Goal: Task Accomplishment & Management: Manage account settings

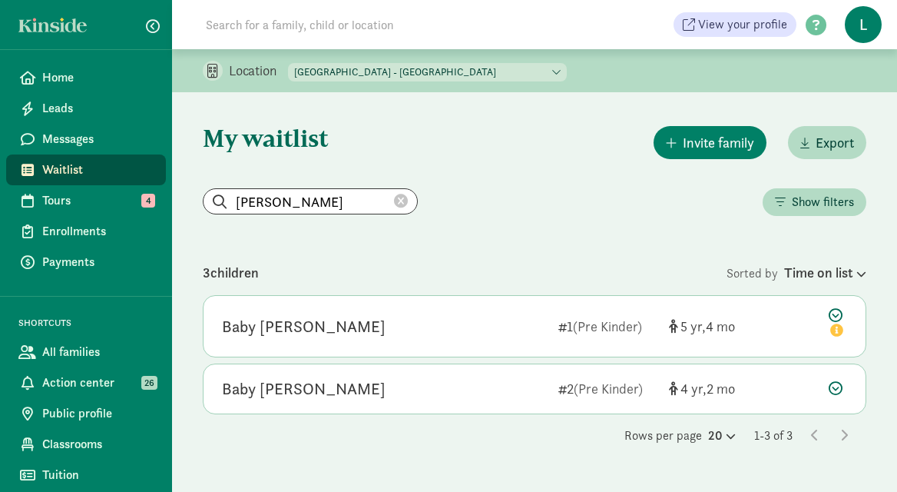
click at [394, 197] on icon at bounding box center [401, 201] width 14 height 14
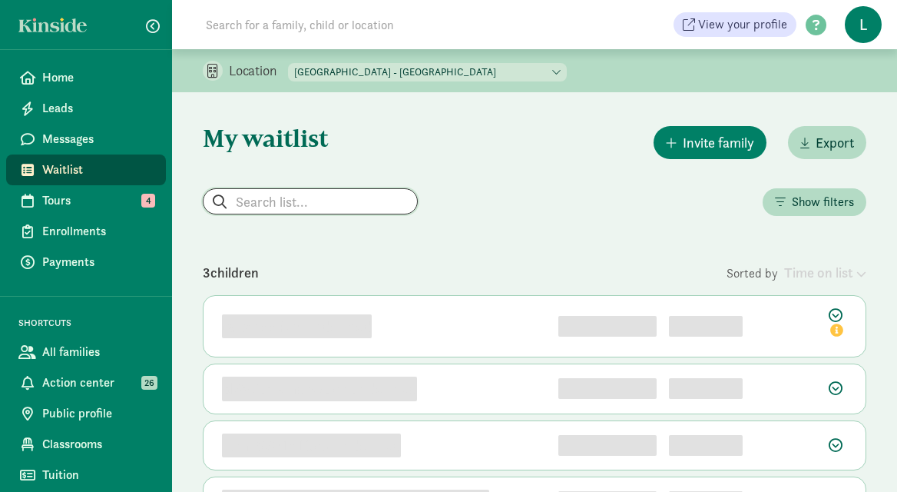
click at [283, 195] on input "search" at bounding box center [311, 201] width 214 height 25
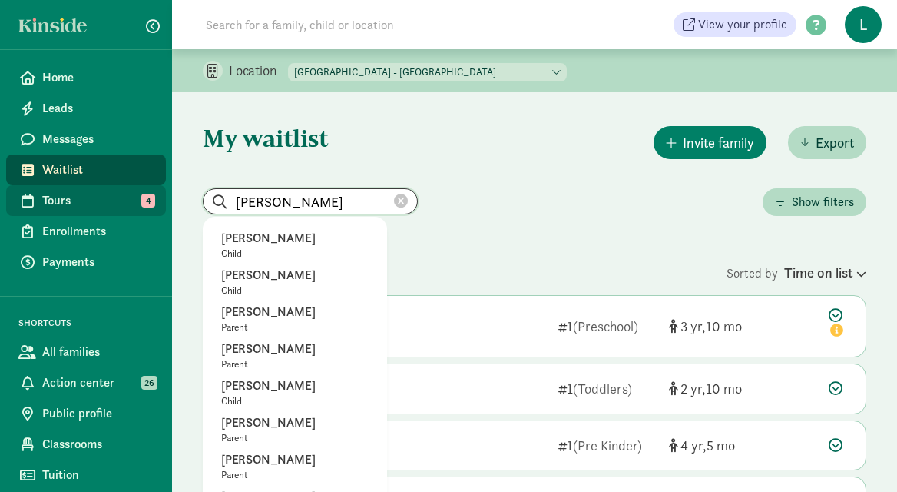
drag, startPoint x: 296, startPoint y: 202, endPoint x: 164, endPoint y: 202, distance: 132.1
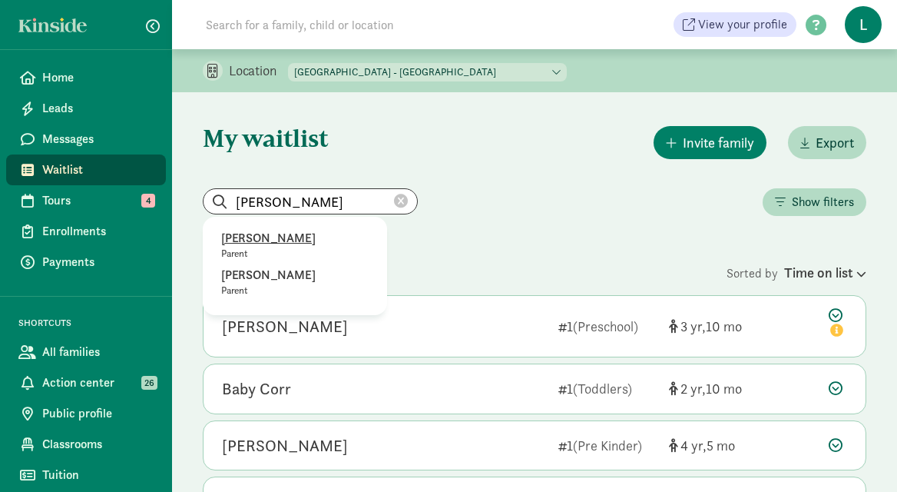
click at [270, 234] on p "[PERSON_NAME]" at bounding box center [294, 238] width 147 height 18
type input "[PERSON_NAME]"
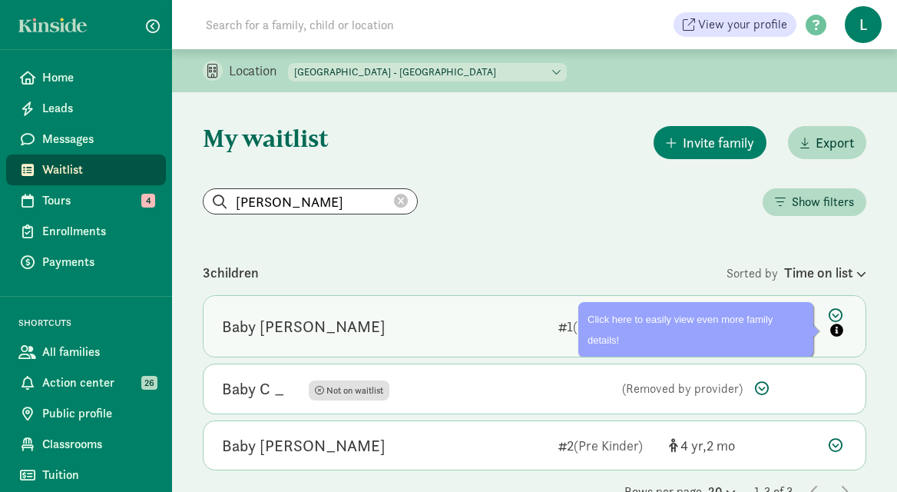
click at [834, 313] on icon at bounding box center [838, 324] width 18 height 32
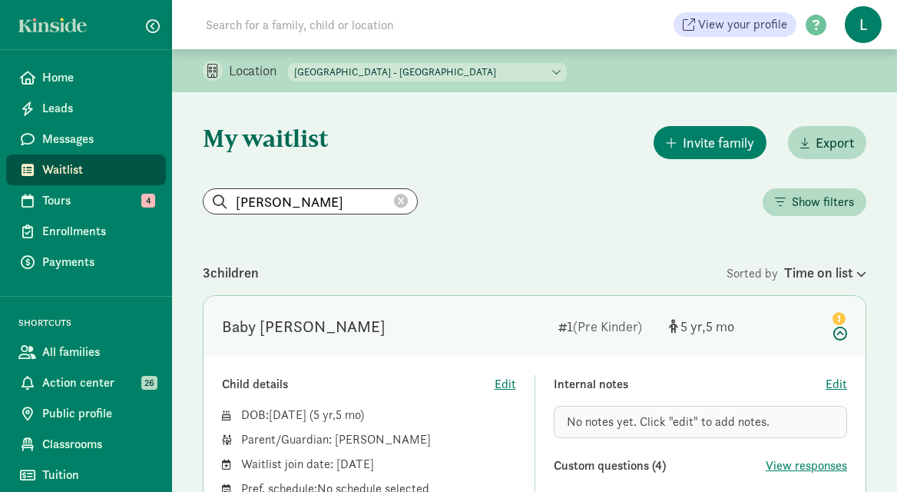
click at [700, 426] on span "No notes yet. Click "edit" to add notes." at bounding box center [668, 421] width 203 height 16
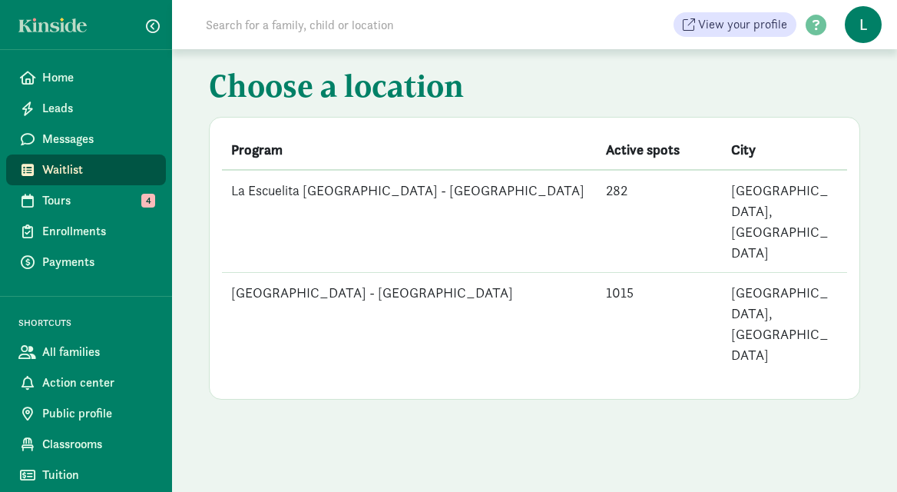
click at [427, 273] on td "[GEOGRAPHIC_DATA] - [GEOGRAPHIC_DATA]" at bounding box center [409, 324] width 375 height 102
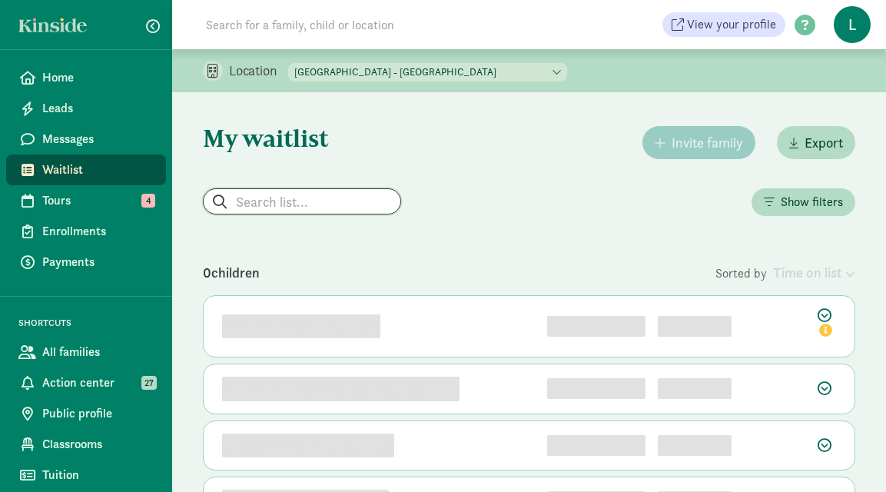
click at [288, 201] on input "search" at bounding box center [302, 201] width 197 height 25
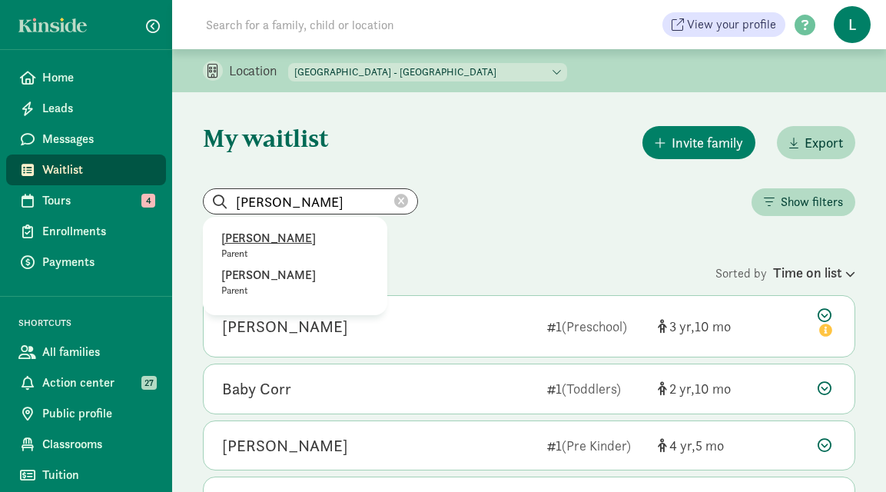
click at [237, 243] on p "[PERSON_NAME]" at bounding box center [294, 238] width 147 height 18
type input "[PERSON_NAME]"
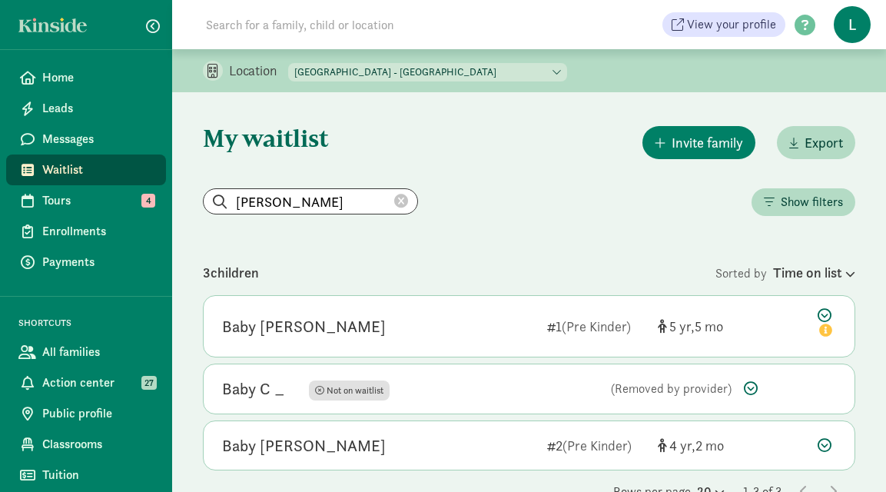
scroll to position [40, 0]
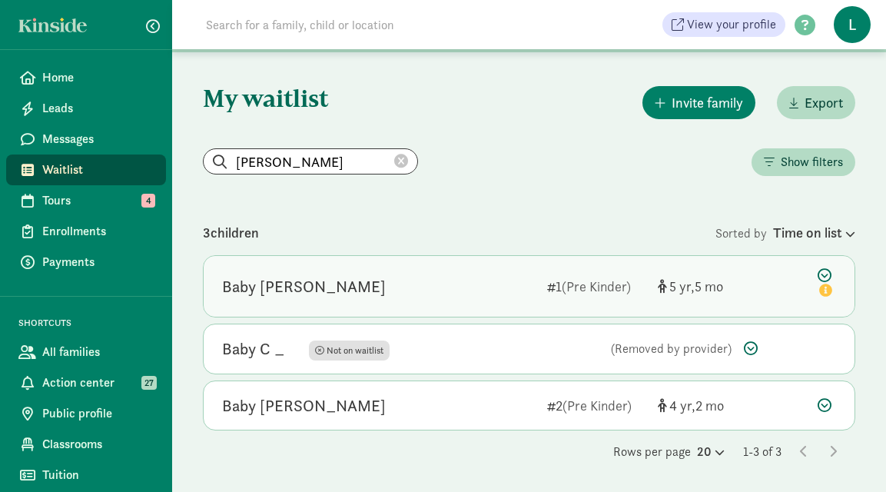
click at [826, 273] on icon at bounding box center [826, 284] width 18 height 32
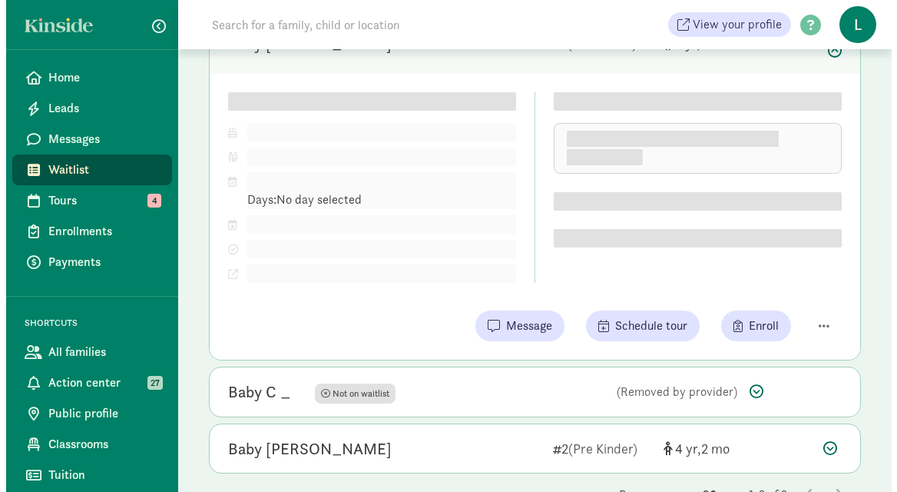
scroll to position [282, 0]
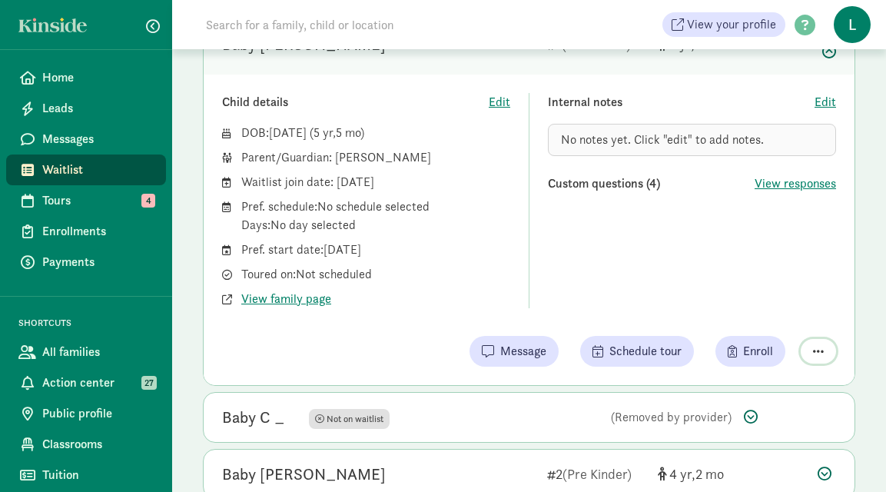
click at [819, 353] on span "button" at bounding box center [818, 351] width 11 height 12
click at [751, 318] on div "Remove from list" at bounding box center [762, 311] width 119 height 18
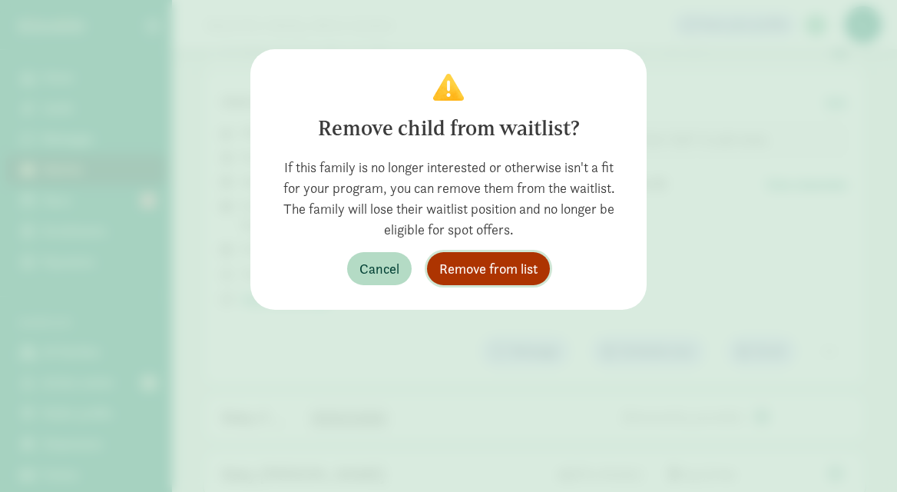
click at [460, 272] on span "Remove from list" at bounding box center [488, 268] width 98 height 21
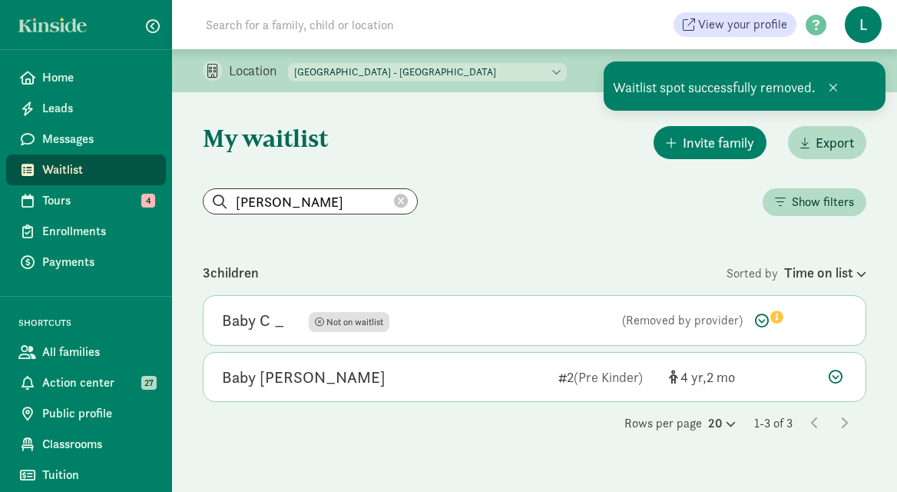
scroll to position [0, 0]
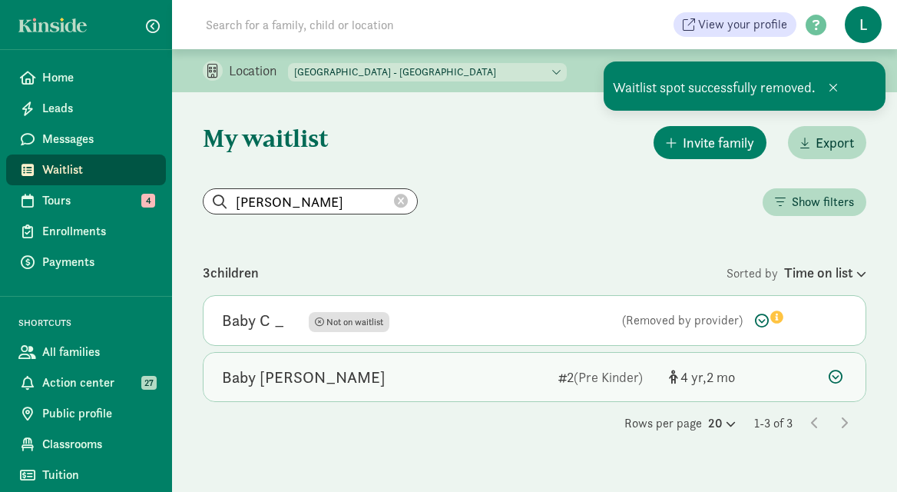
click at [833, 376] on icon at bounding box center [836, 376] width 14 height 14
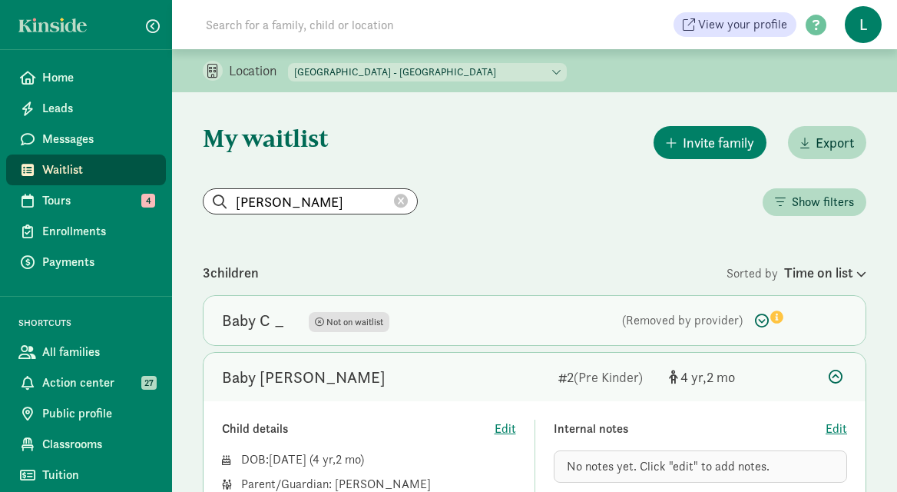
click at [679, 336] on div "Baby C _ Not on waitlist Not on waitlist (Removed by provider)" at bounding box center [535, 320] width 662 height 49
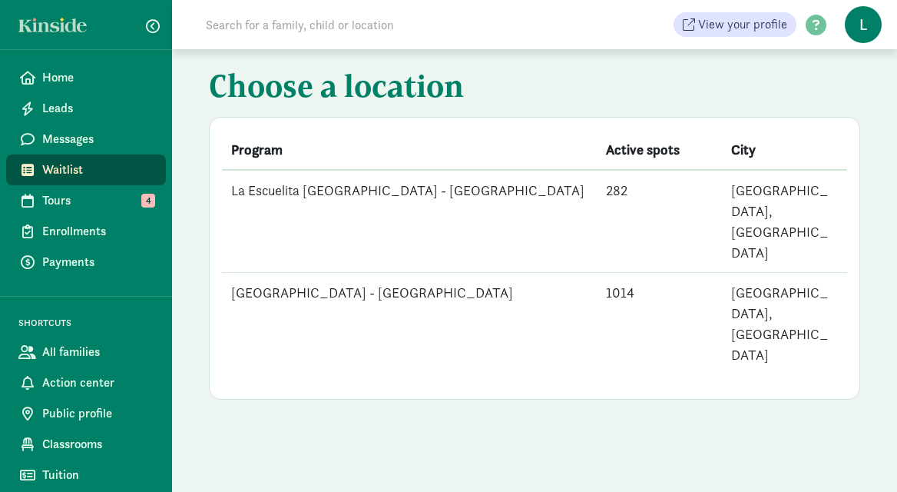
click at [435, 273] on td "[GEOGRAPHIC_DATA] - [GEOGRAPHIC_DATA]" at bounding box center [409, 324] width 375 height 102
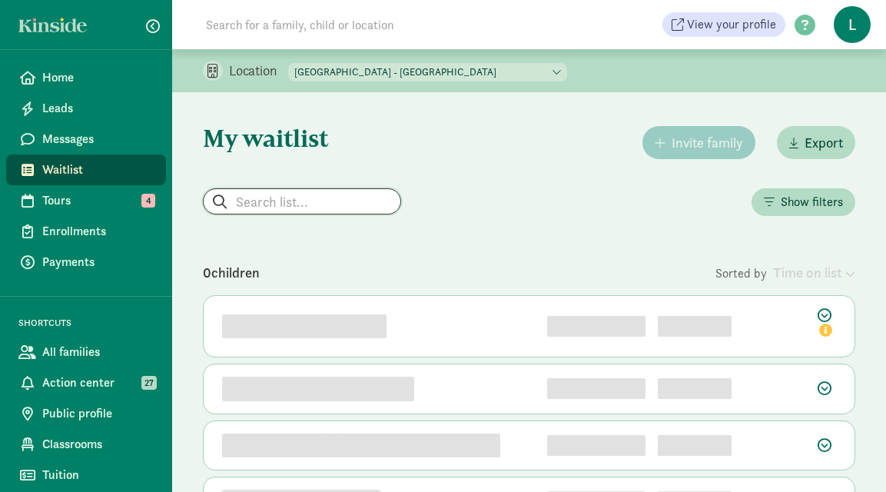
click at [280, 202] on input "search" at bounding box center [302, 201] width 197 height 25
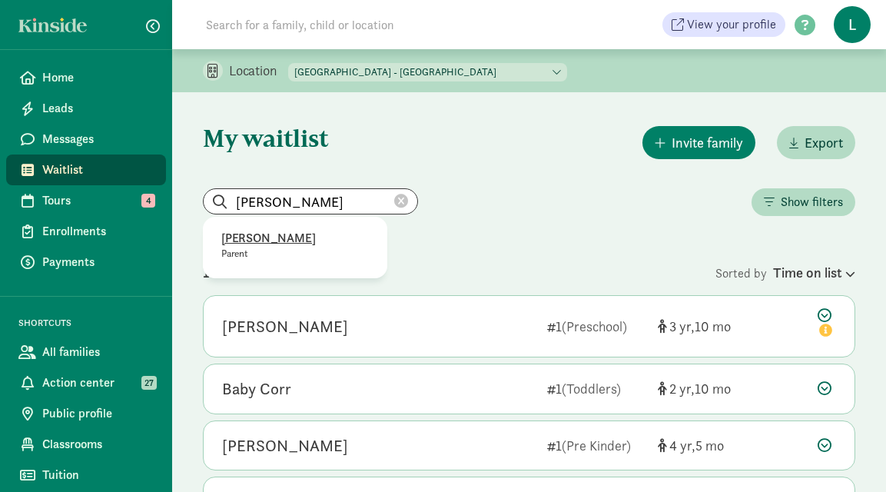
click at [262, 240] on p "[PERSON_NAME]" at bounding box center [294, 238] width 147 height 18
type input "[PERSON_NAME]"
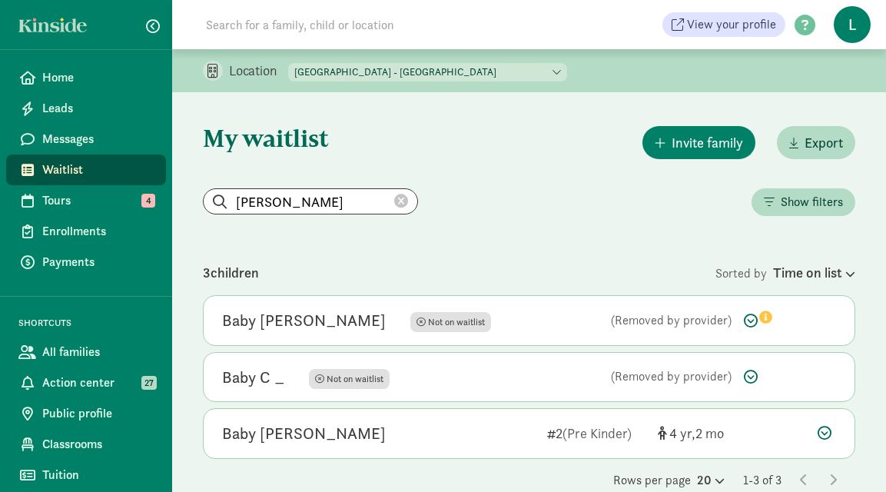
scroll to position [28, 0]
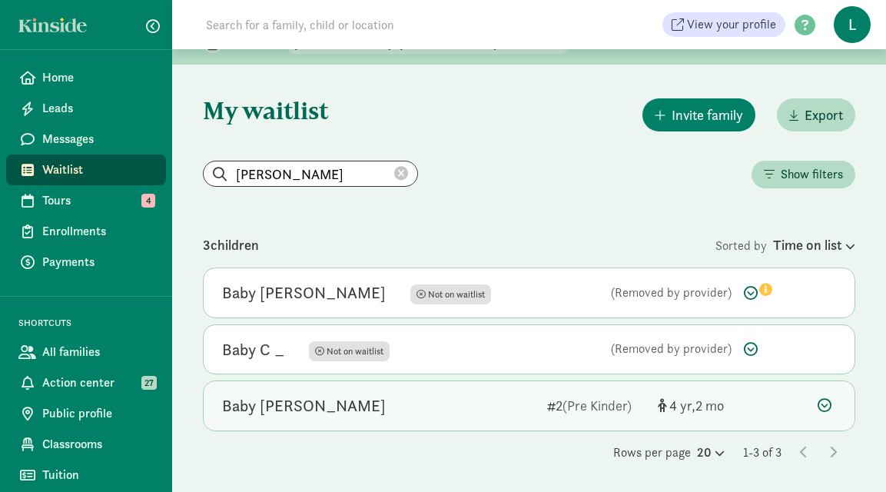
click at [821, 401] on icon at bounding box center [824, 405] width 14 height 14
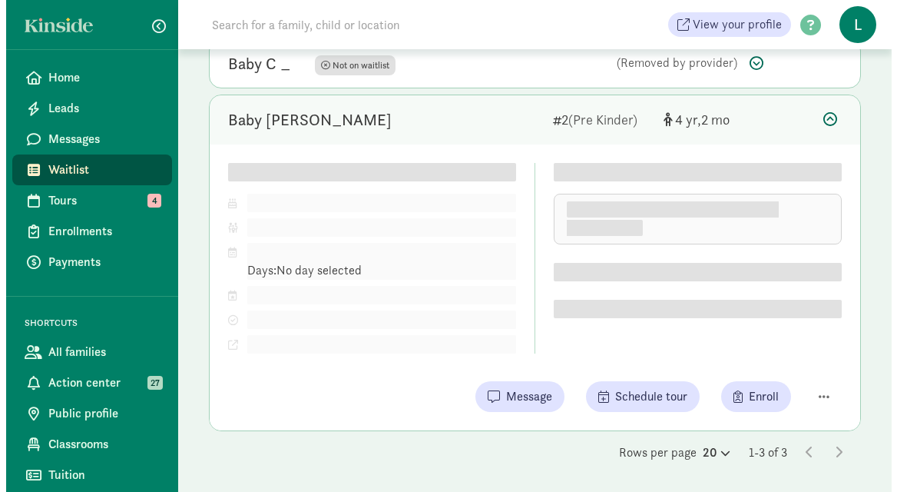
scroll to position [338, 0]
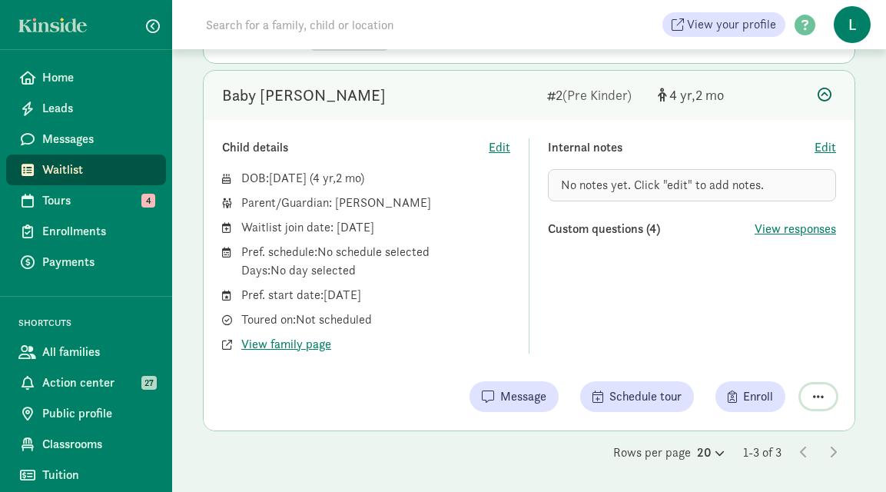
click at [818, 396] on span "button" at bounding box center [818, 396] width 11 height 12
click at [740, 360] on div "Remove from list" at bounding box center [762, 356] width 119 height 18
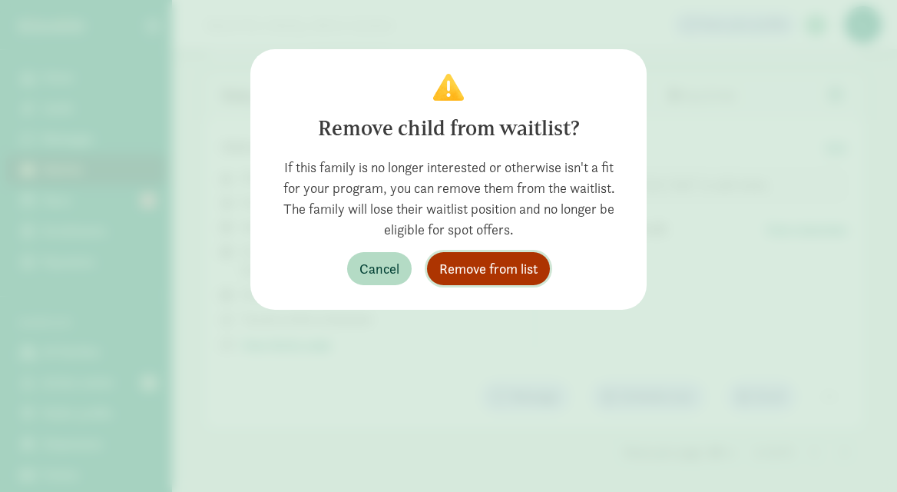
click at [501, 267] on span "Remove from list" at bounding box center [488, 268] width 98 height 21
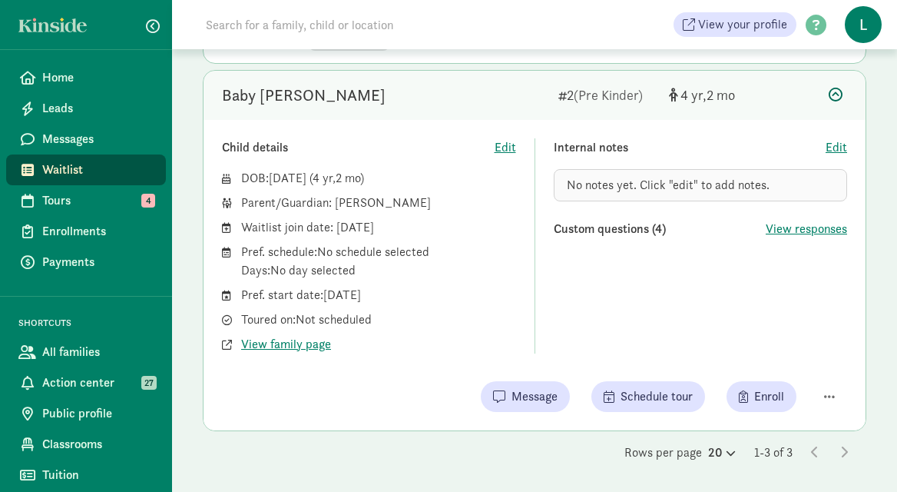
scroll to position [0, 0]
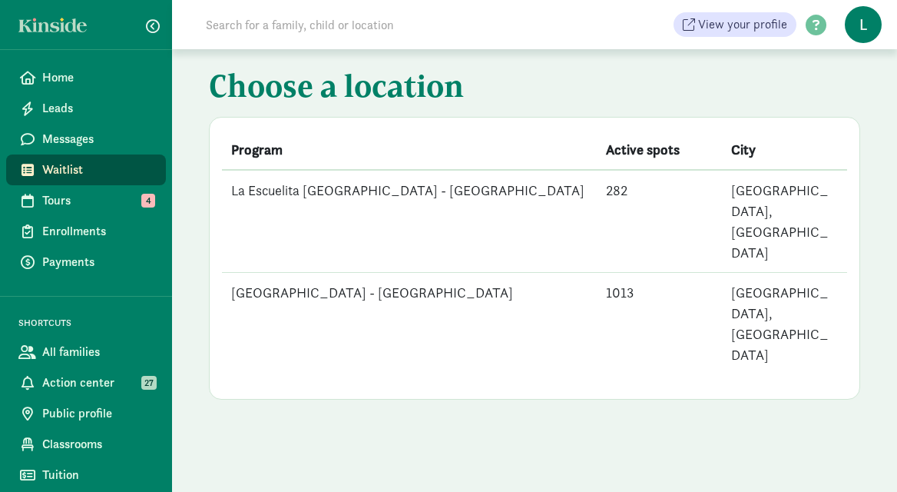
click at [428, 273] on td "La Escuelita Bilingual School - Green Lake" at bounding box center [409, 324] width 375 height 102
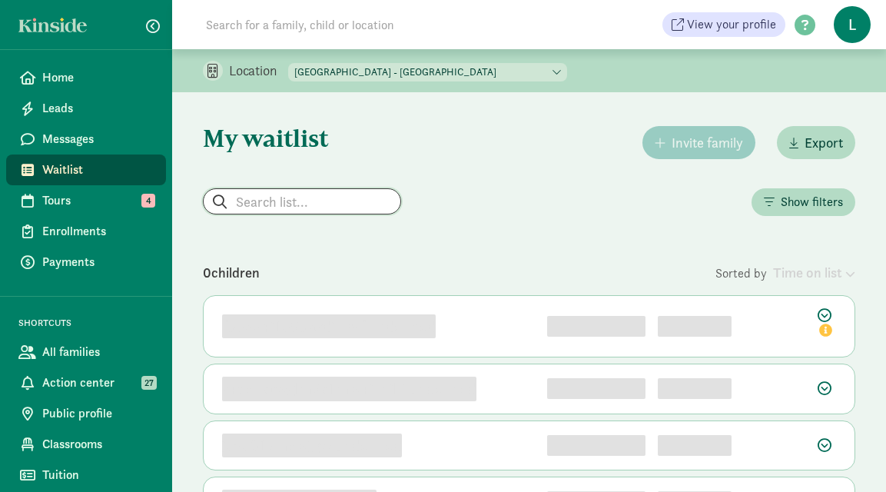
click at [306, 198] on input "search" at bounding box center [302, 201] width 197 height 25
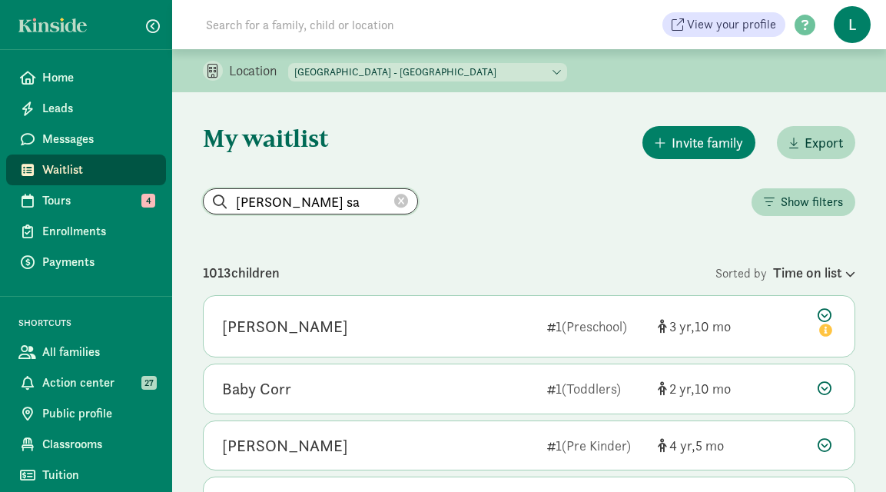
type input "lisa sa"
click at [394, 199] on icon at bounding box center [401, 201] width 14 height 14
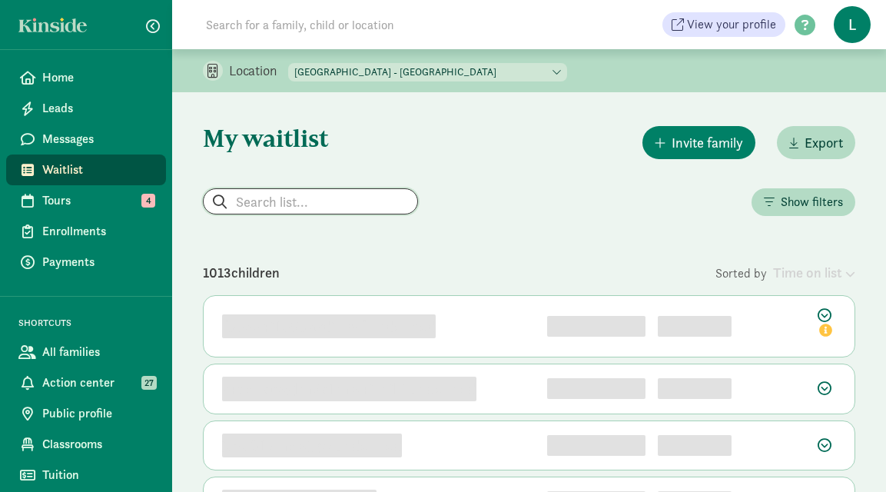
click at [304, 203] on input "search" at bounding box center [311, 201] width 214 height 25
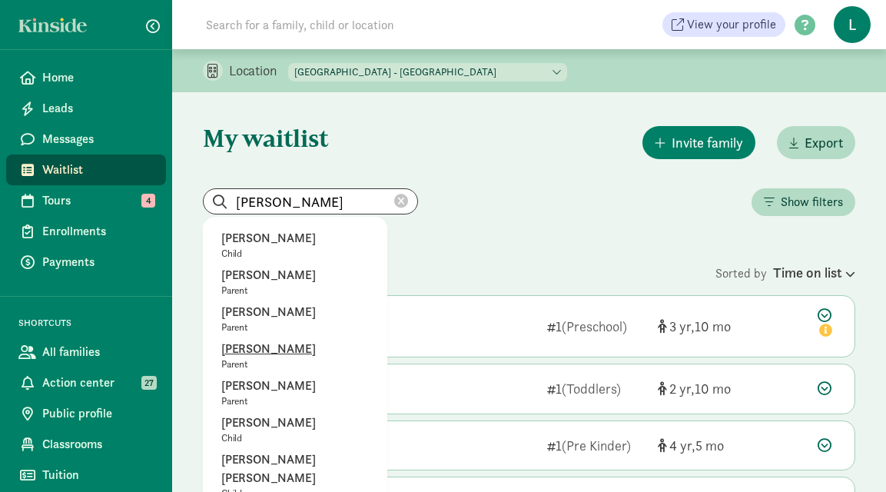
click at [270, 348] on p "Eva Wharton" at bounding box center [294, 348] width 147 height 18
type input "Evelyn Kidd"
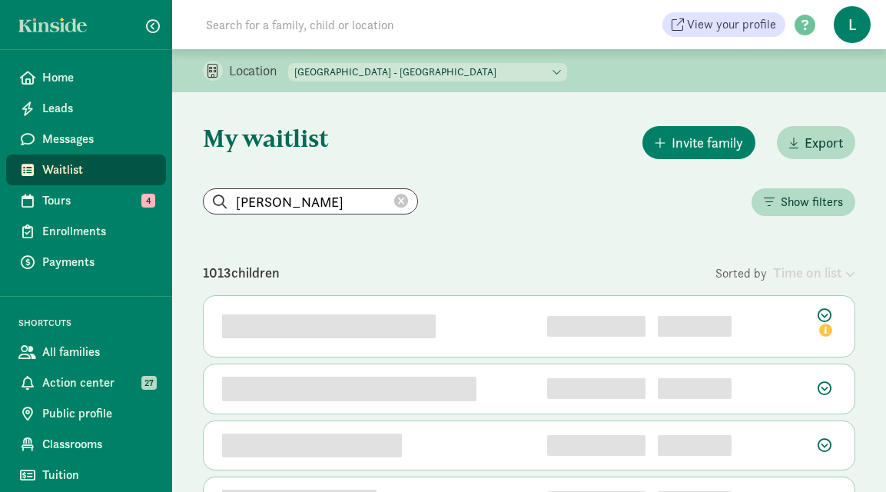
click at [394, 198] on icon at bounding box center [401, 201] width 14 height 14
click at [286, 199] on input "search" at bounding box center [311, 201] width 214 height 25
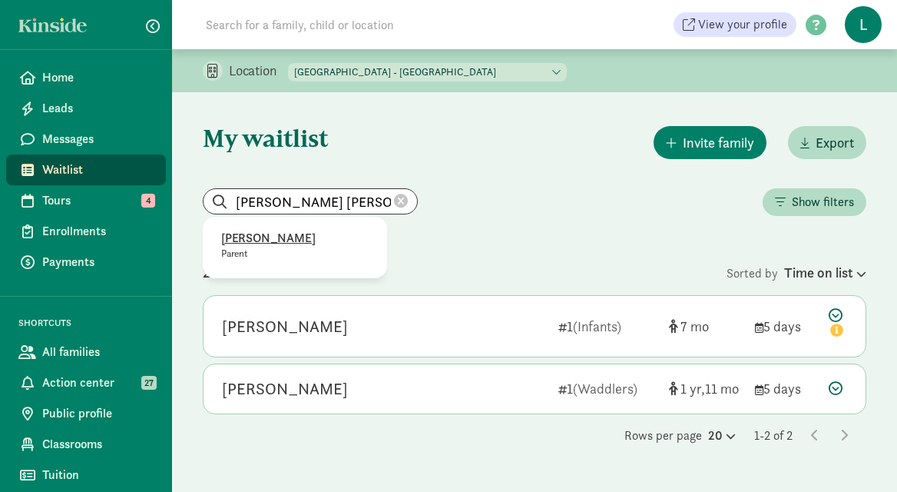
click at [265, 237] on p "Eva Wharton" at bounding box center [294, 238] width 147 height 18
type input "Eva Wharton"
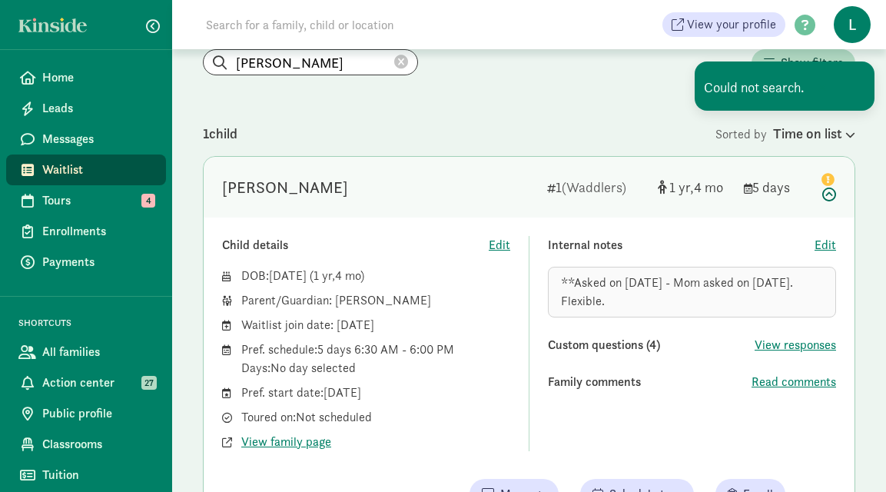
scroll to position [153, 0]
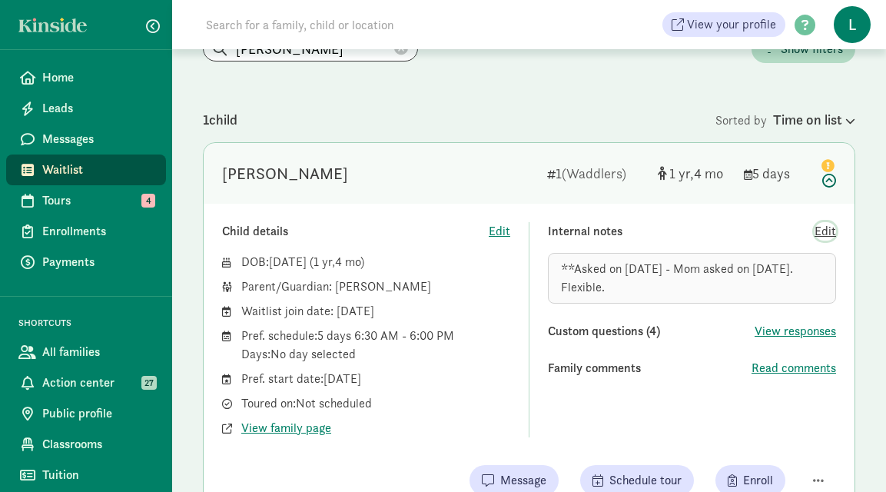
click at [828, 223] on span "Edit" at bounding box center [825, 231] width 22 height 18
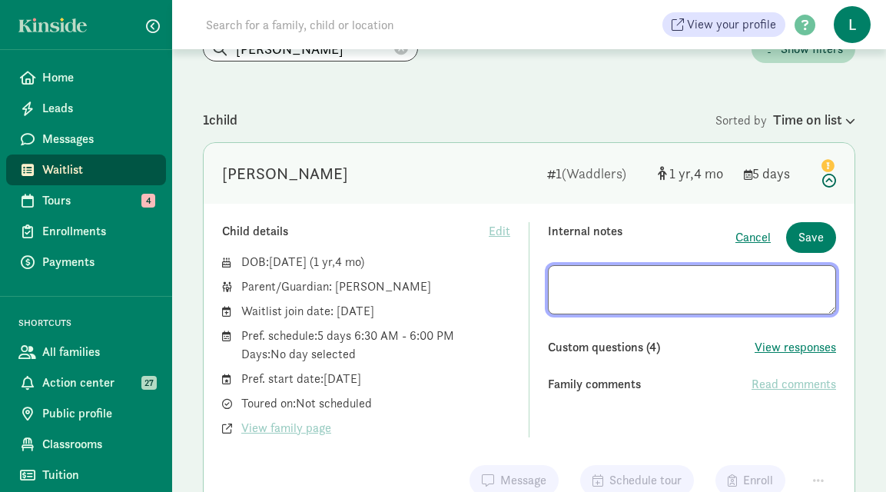
drag, startPoint x: 604, startPoint y: 300, endPoint x: 545, endPoint y: 275, distance: 65.0
click at [545, 275] on div "Child details Edit DOB: Apr 7, 2024 ( 1 4 ) Parent/Guardian: Eva Wharton Waitli…" at bounding box center [529, 329] width 614 height 215
type textarea "8"
paste textarea "**Asked on 8/21/25 - Enrolling. Mom asked on 6/25/25. Flexible."
click at [720, 283] on textarea "**Asked on 8/21/25 - Enrolling. Mom asked on 6/25/25. Flexible." at bounding box center [692, 289] width 288 height 49
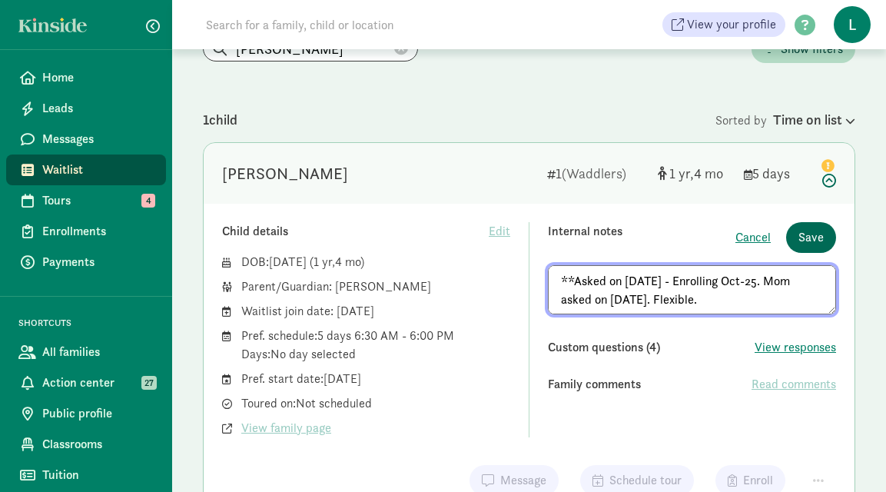
type textarea "**Asked on 8/21/25 - Enrolling Oct-25. Mom asked on 6/25/25. Flexible."
click at [812, 237] on span "Save" at bounding box center [810, 237] width 25 height 18
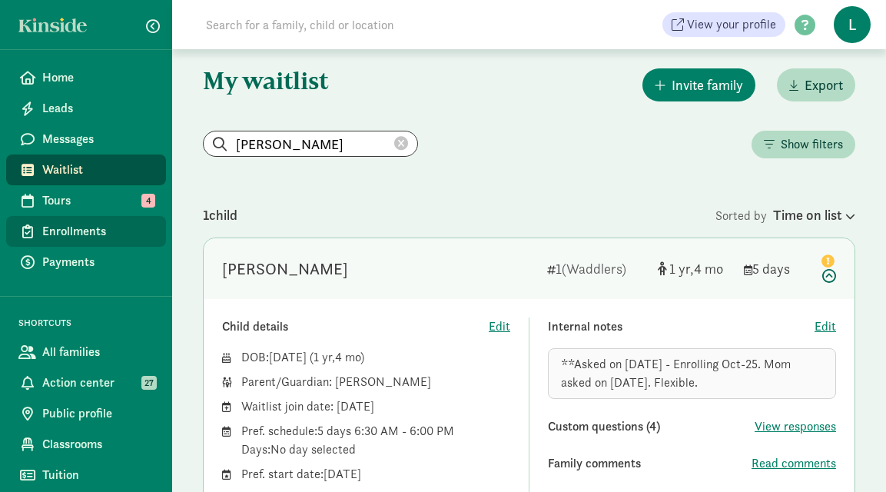
scroll to position [28, 0]
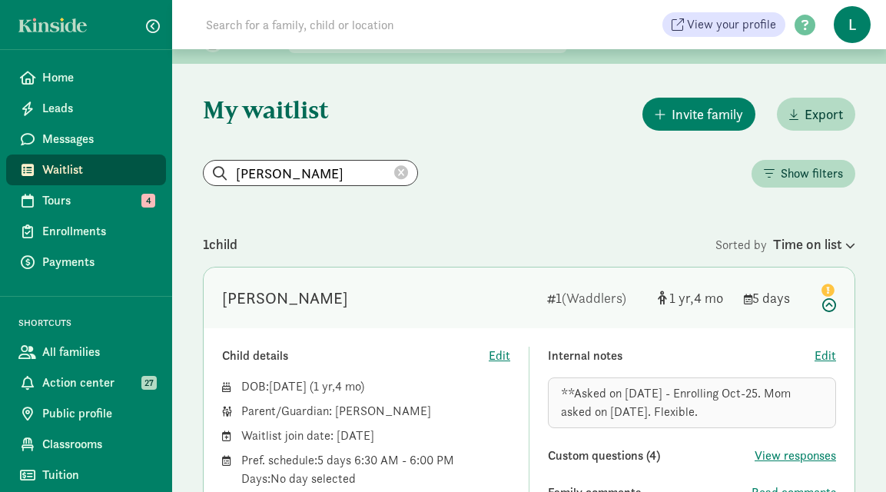
click at [394, 170] on icon at bounding box center [401, 173] width 14 height 14
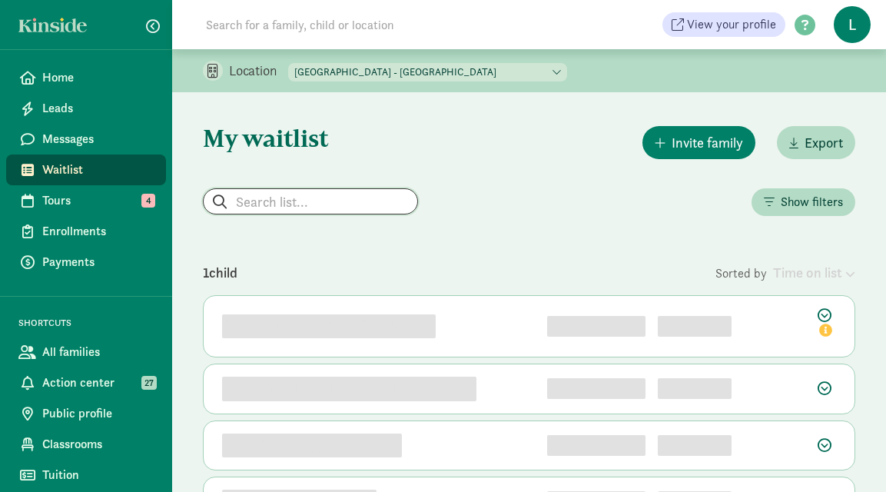
click at [252, 200] on input "search" at bounding box center [311, 201] width 214 height 25
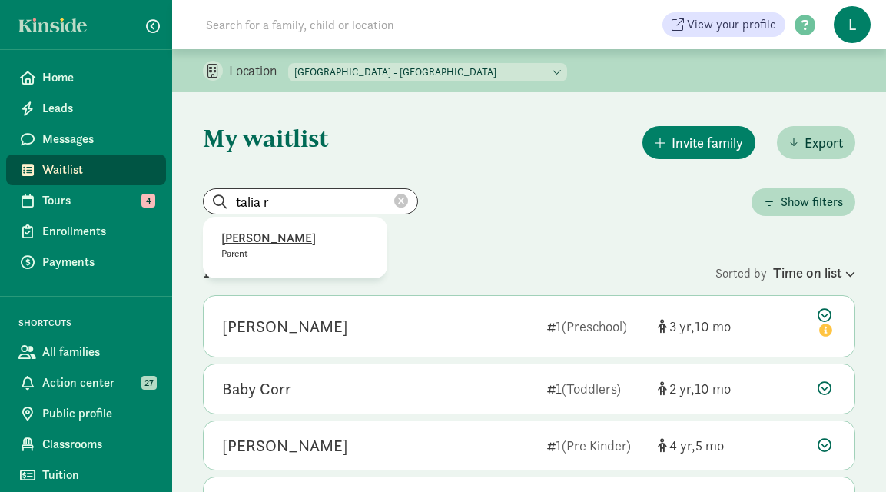
click at [254, 242] on p "Talia Retelny" at bounding box center [294, 238] width 147 height 18
type input "Talia Retelny"
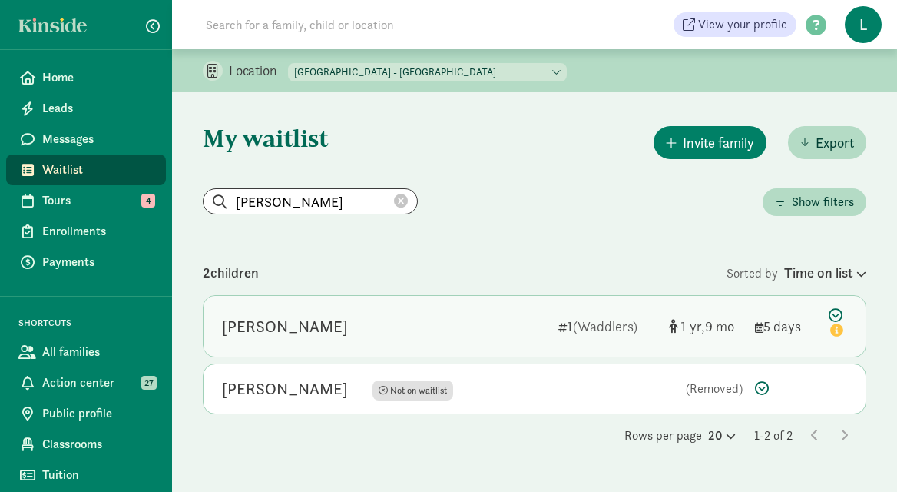
click at [834, 313] on icon at bounding box center [838, 324] width 18 height 32
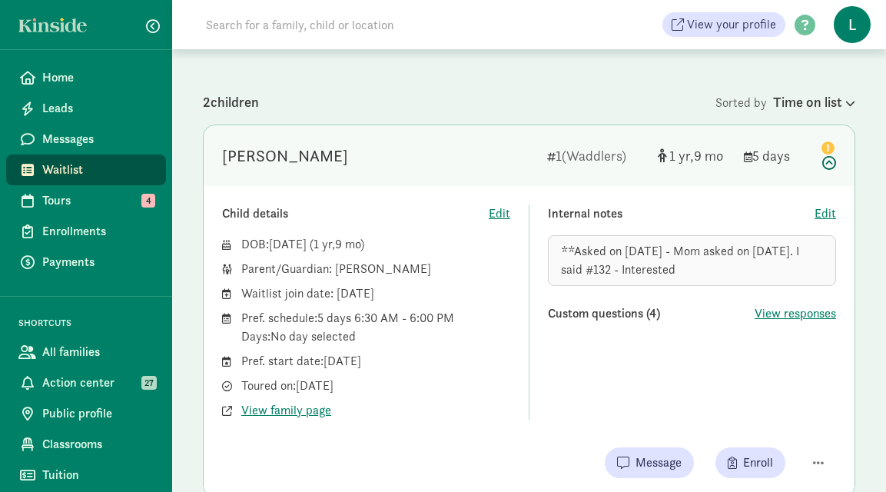
scroll to position [214, 0]
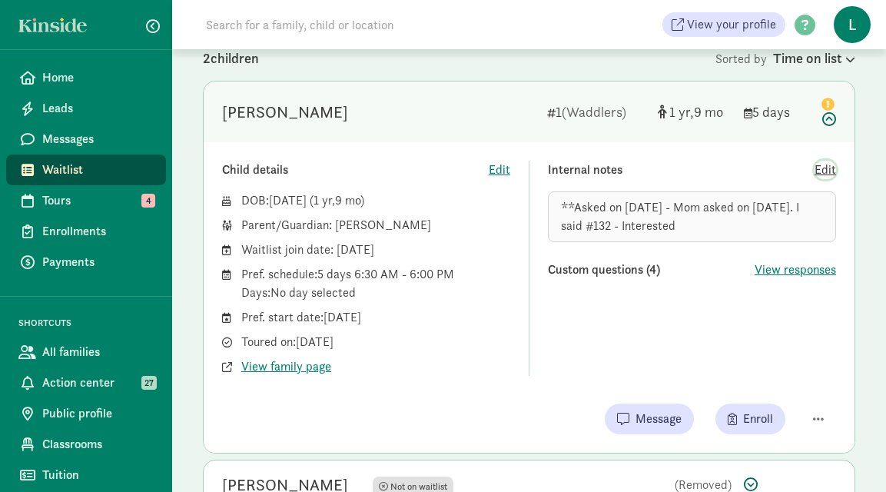
click at [825, 170] on span "Edit" at bounding box center [825, 170] width 22 height 18
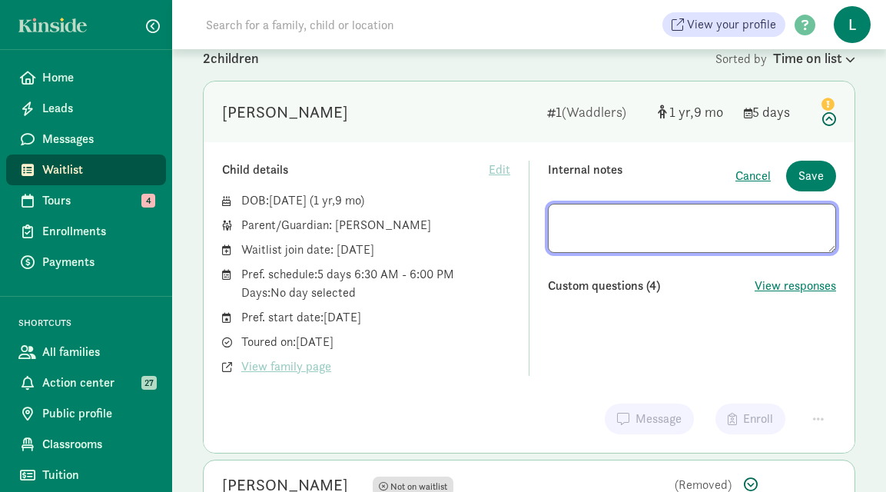
drag, startPoint x: 690, startPoint y: 234, endPoint x: 528, endPoint y: 214, distance: 163.3
click at [528, 214] on div "Child details Edit DOB: Nov 18, 2023 ( 1 9 ) Parent/Guardian: Talia Retelny Wai…" at bounding box center [529, 268] width 614 height 215
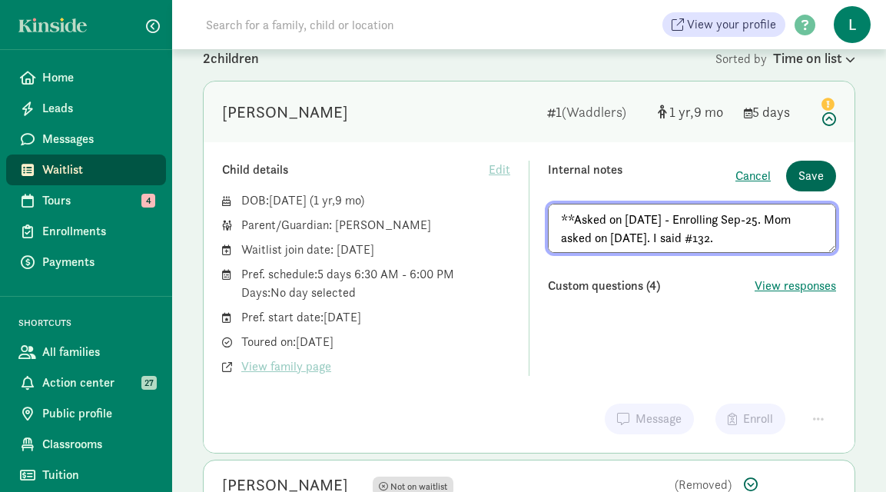
type textarea "**Asked on 8/21/25 - Enrolling Sep-25. Mom asked on 1/6/25. I said #132."
click at [806, 178] on span "Save" at bounding box center [810, 176] width 25 height 18
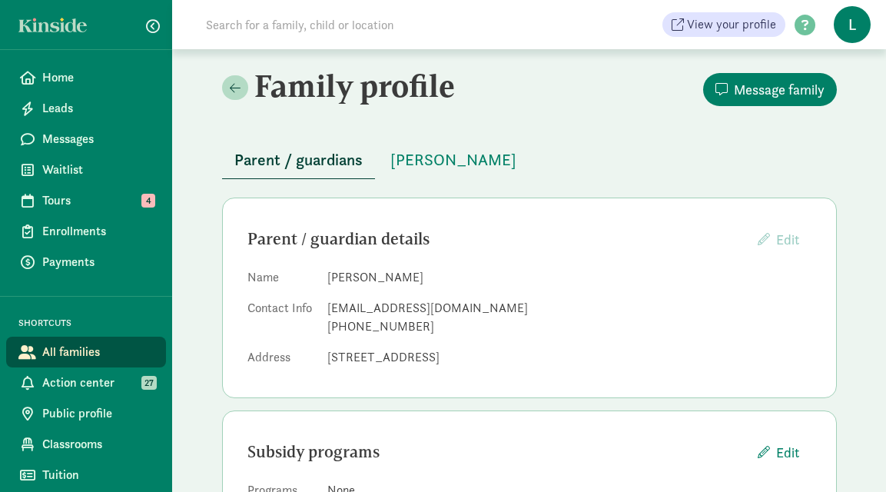
scroll to position [69, 0]
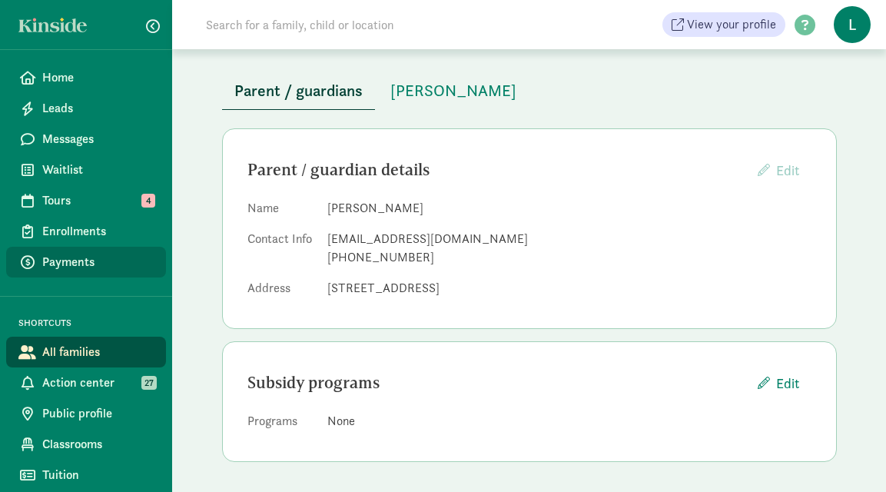
click at [70, 259] on span "Payments" at bounding box center [97, 262] width 111 height 18
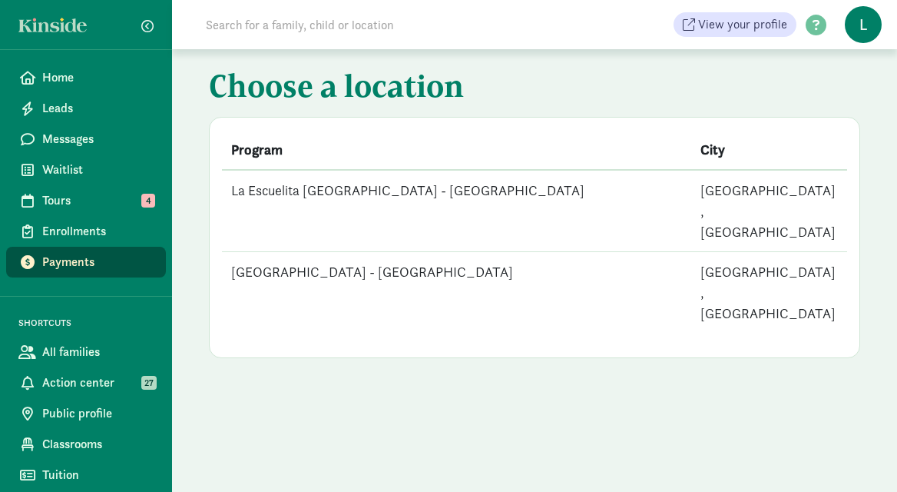
click at [402, 252] on td "[GEOGRAPHIC_DATA] - [GEOGRAPHIC_DATA]" at bounding box center [456, 292] width 469 height 81
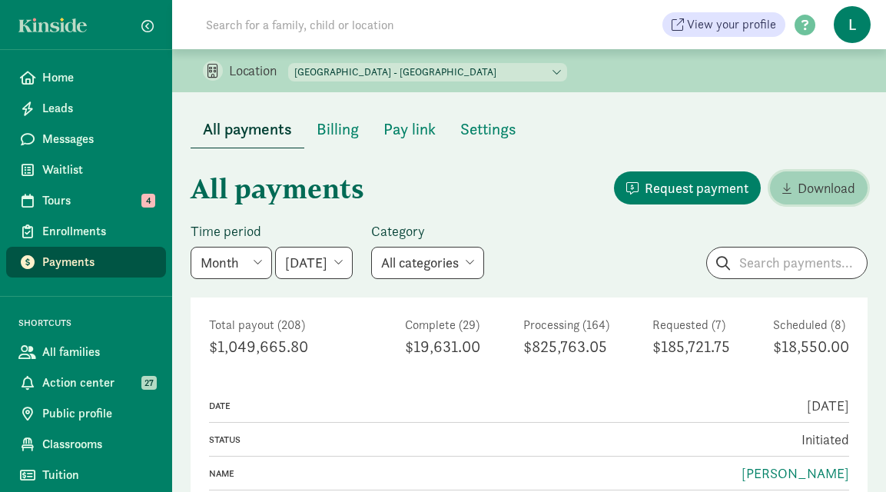
click at [813, 192] on span "Download" at bounding box center [826, 187] width 58 height 21
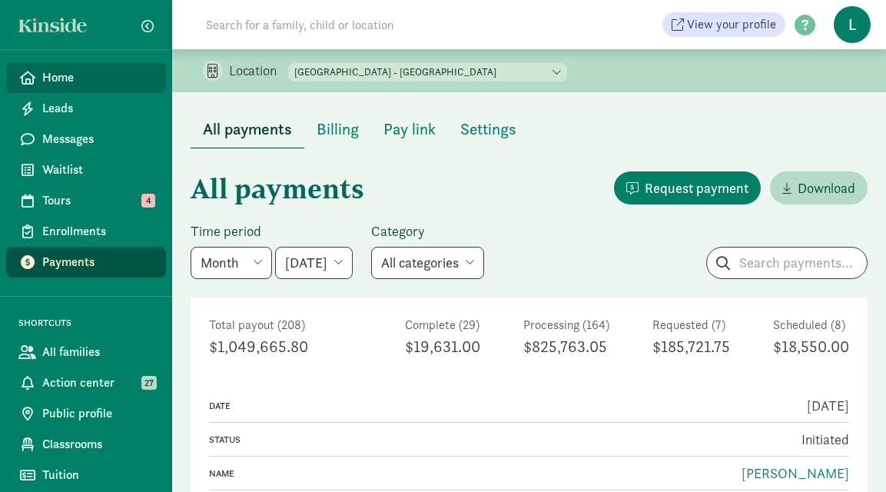
click at [80, 84] on span "Home" at bounding box center [97, 77] width 111 height 18
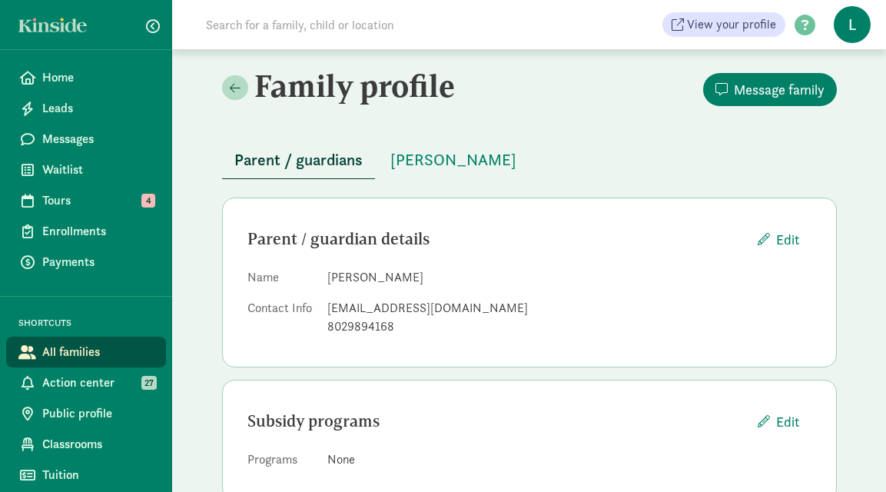
scroll to position [22, 0]
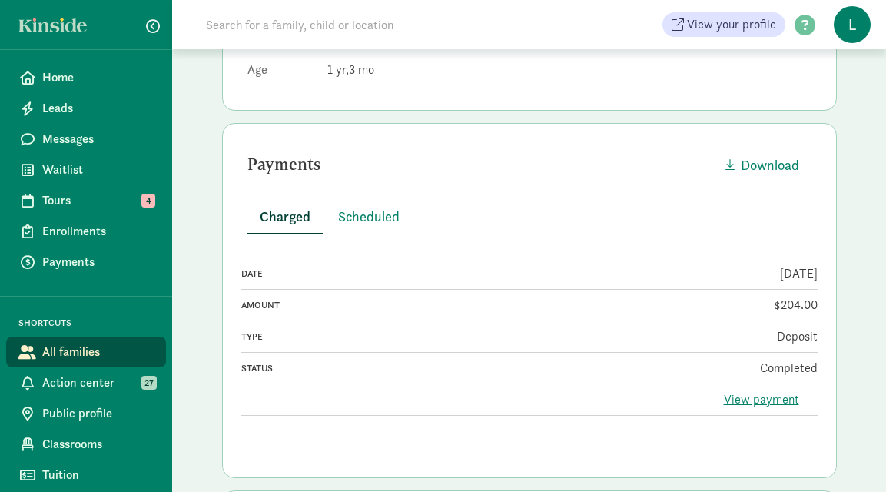
scroll to position [326, 0]
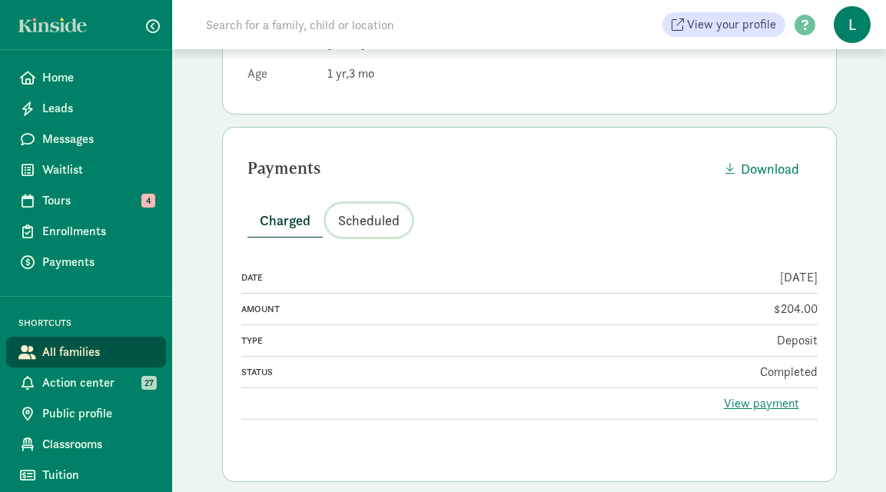
click at [382, 219] on span "Scheduled" at bounding box center [368, 220] width 61 height 21
click at [756, 401] on link "View payment" at bounding box center [760, 403] width 75 height 16
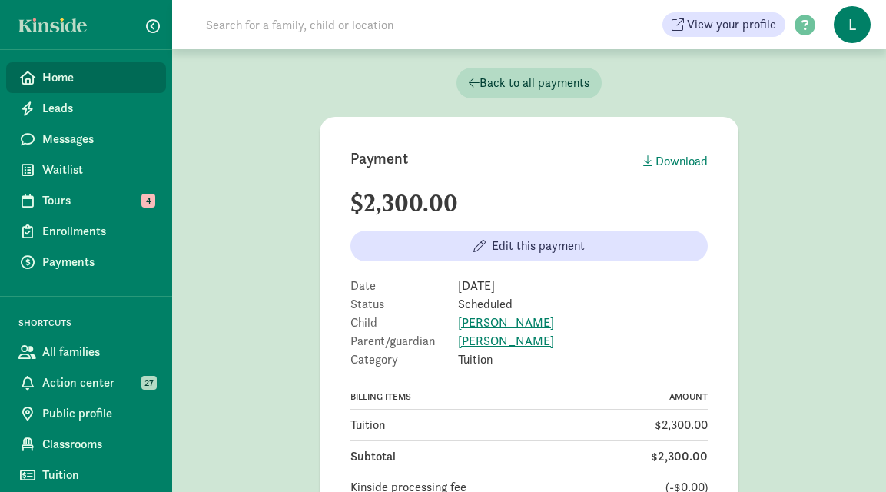
click at [50, 70] on span "Home" at bounding box center [97, 77] width 111 height 18
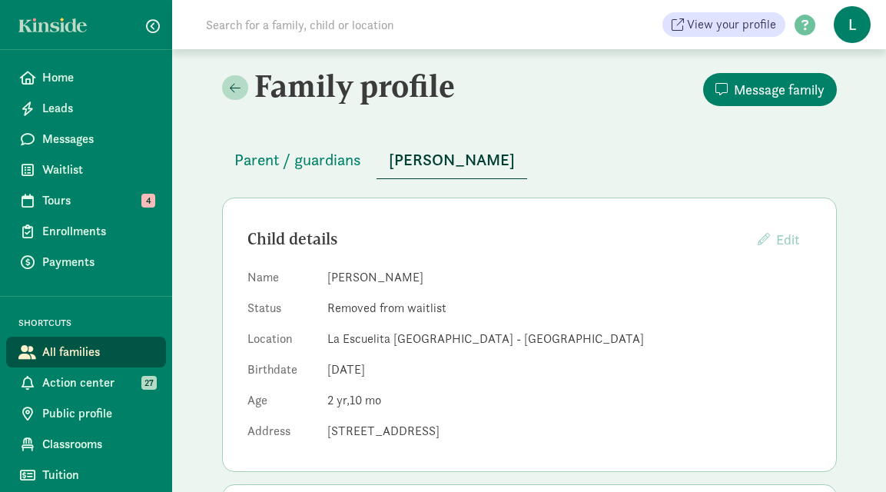
click at [349, 21] on input at bounding box center [412, 24] width 431 height 31
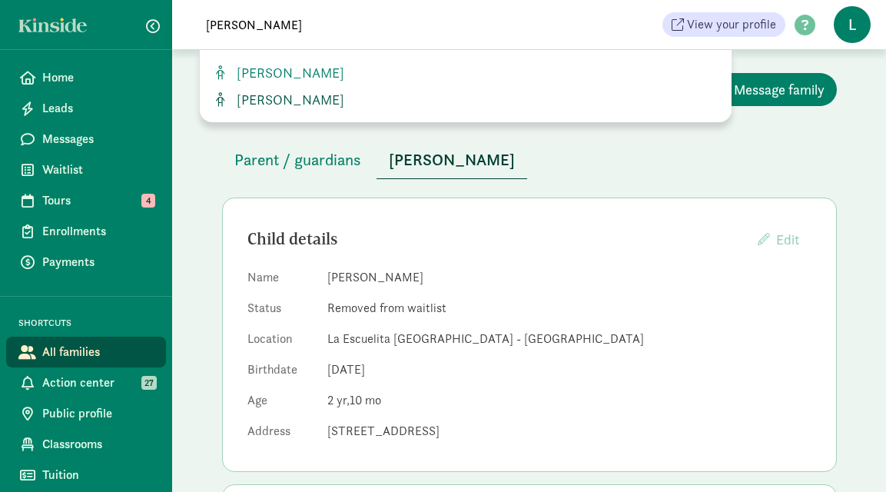
type input "lucero"
click at [336, 94] on span "Solomon Katz Lucero" at bounding box center [287, 100] width 114 height 18
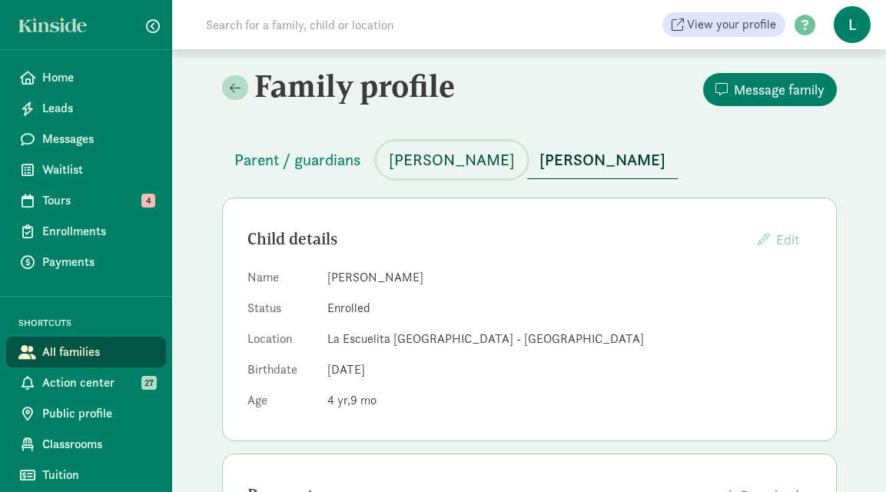
click at [433, 161] on span "Elena Katz" at bounding box center [452, 159] width 126 height 25
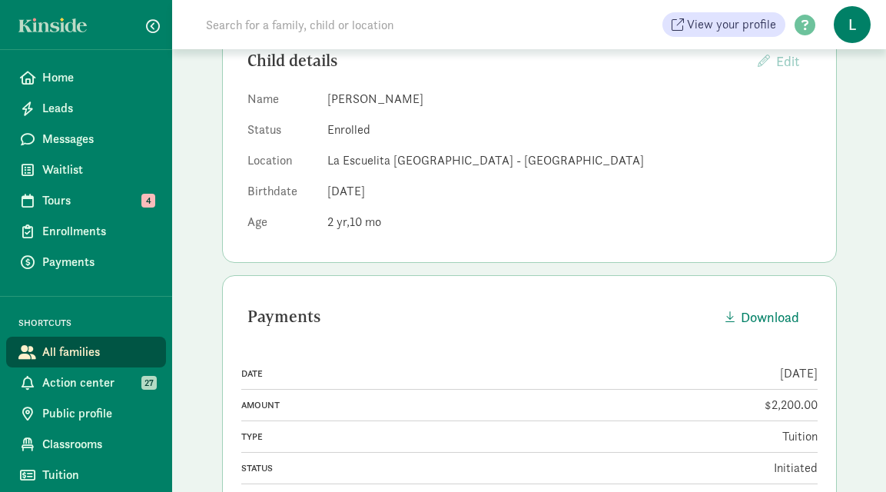
scroll to position [359, 0]
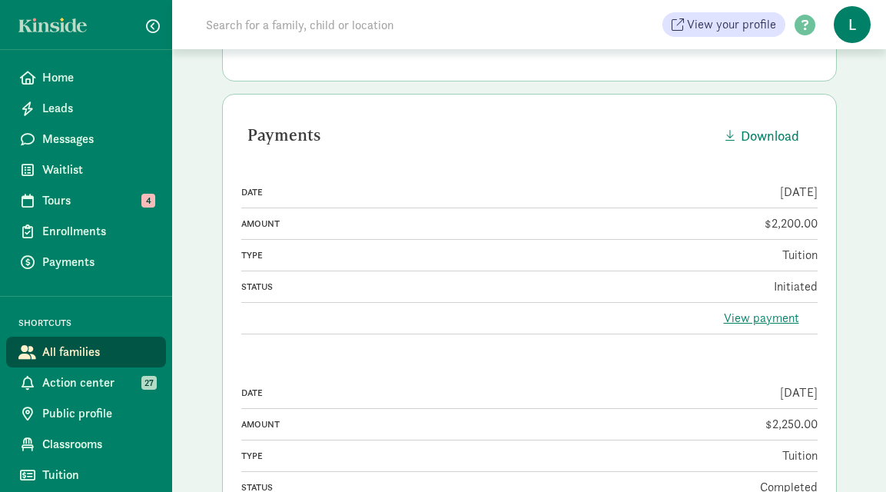
click at [740, 316] on link "View payment" at bounding box center [760, 318] width 75 height 16
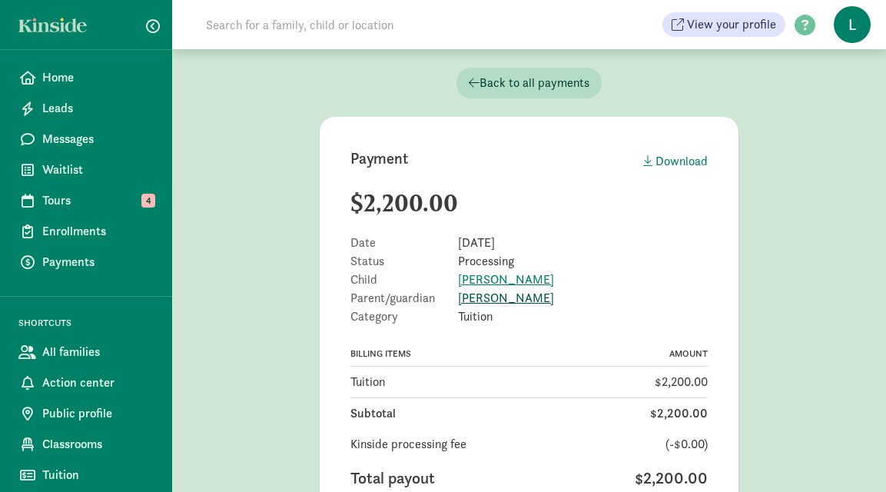
click at [513, 304] on link "[PERSON_NAME]" at bounding box center [506, 298] width 96 height 16
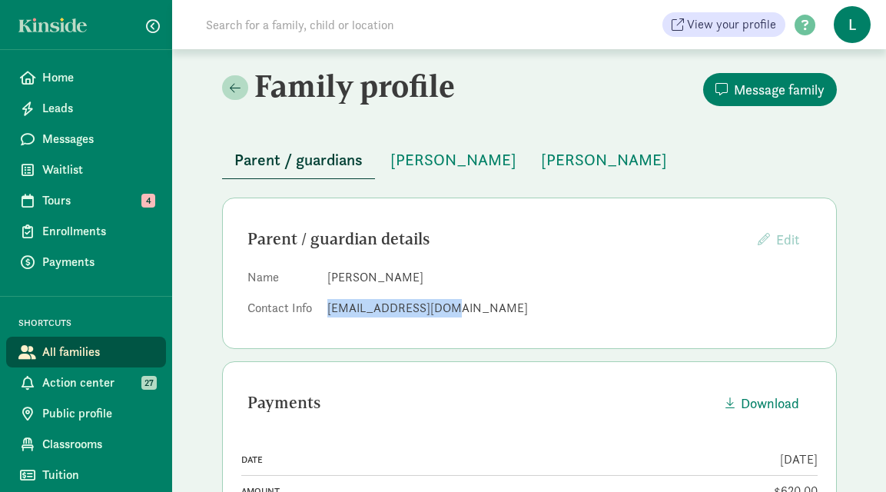
drag, startPoint x: 438, startPoint y: 308, endPoint x: 328, endPoint y: 312, distance: 109.9
click at [328, 312] on div "[EMAIL_ADDRESS][DOMAIN_NAME]" at bounding box center [569, 308] width 484 height 18
copy div "[EMAIL_ADDRESS][DOMAIN_NAME]"
